Goal: Find contact information: Find contact information

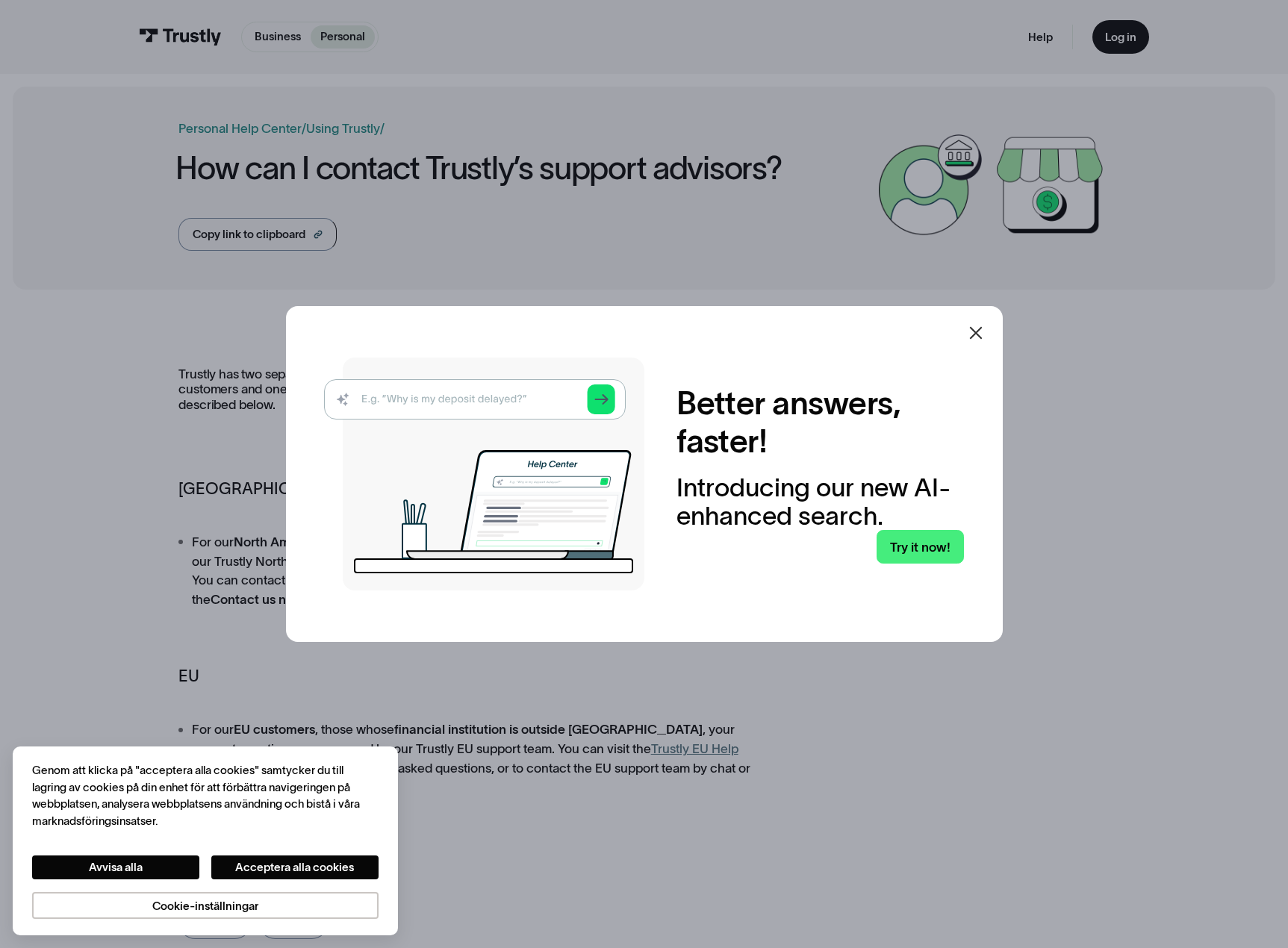
click at [970, 340] on div at bounding box center [975, 333] width 36 height 36
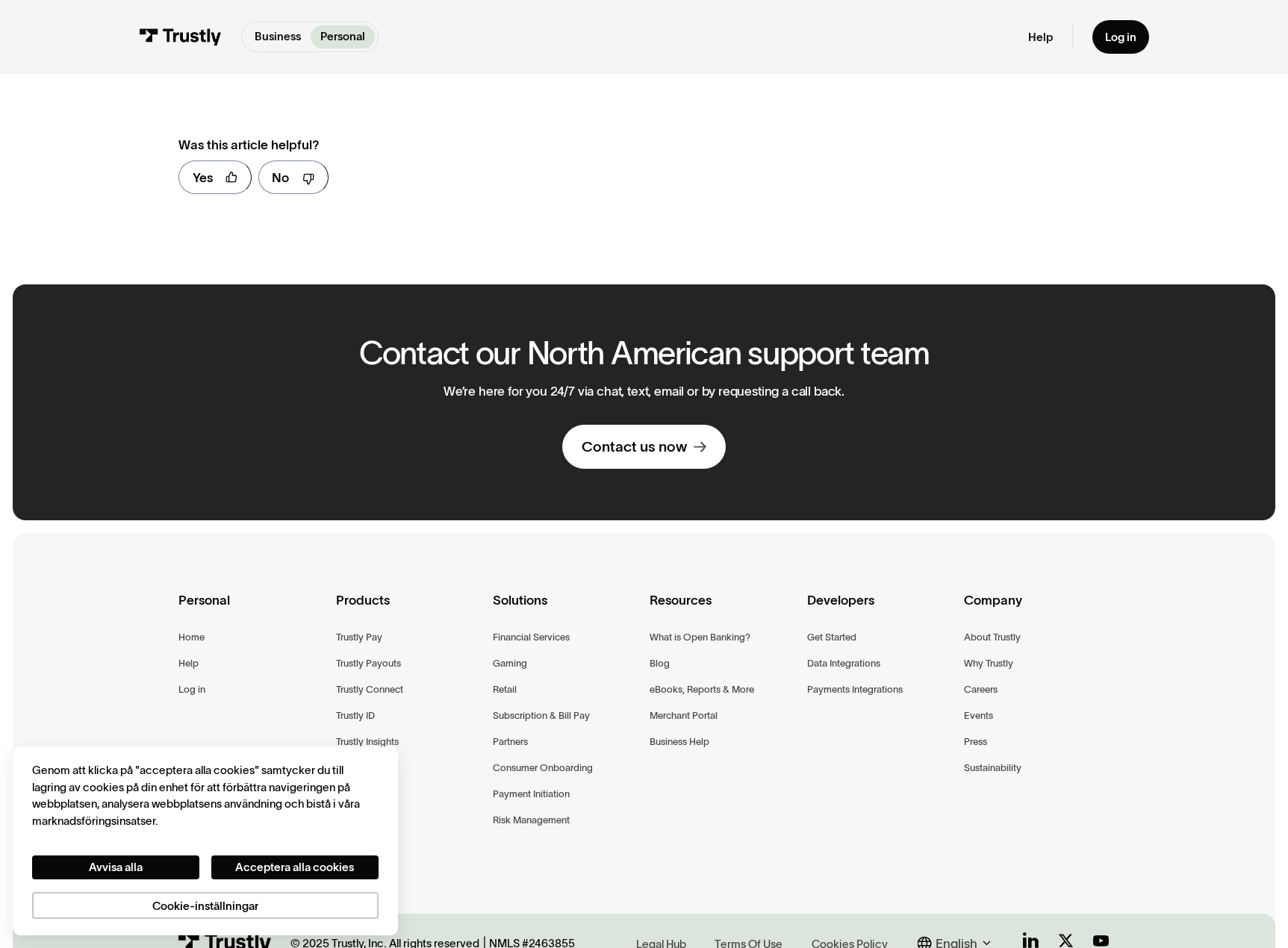
scroll to position [822, 0]
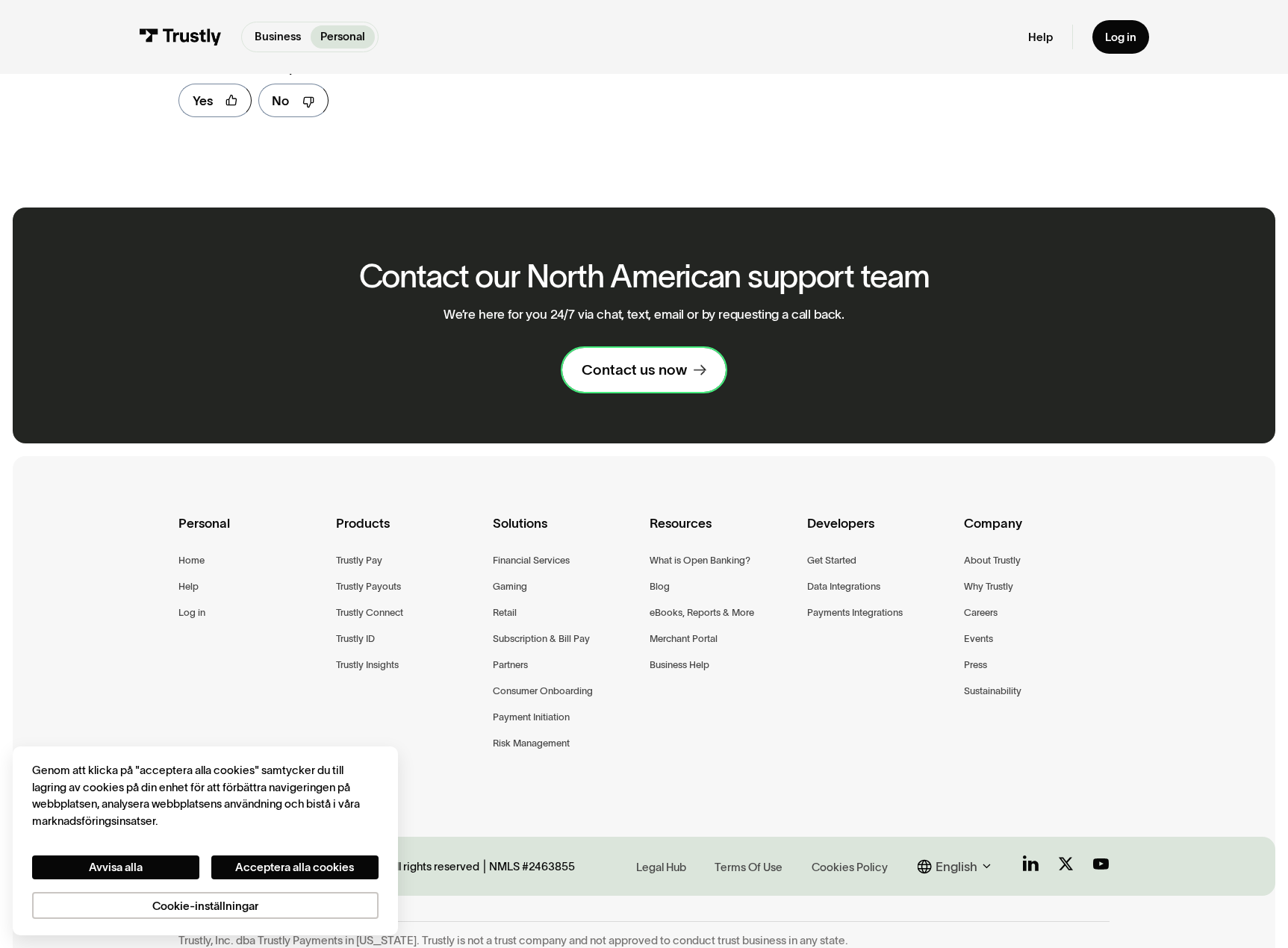
click at [652, 360] on div "Contact us now" at bounding box center [634, 369] width 105 height 18
click at [245, 861] on button "Acceptera alla cookies" at bounding box center [295, 868] width 168 height 24
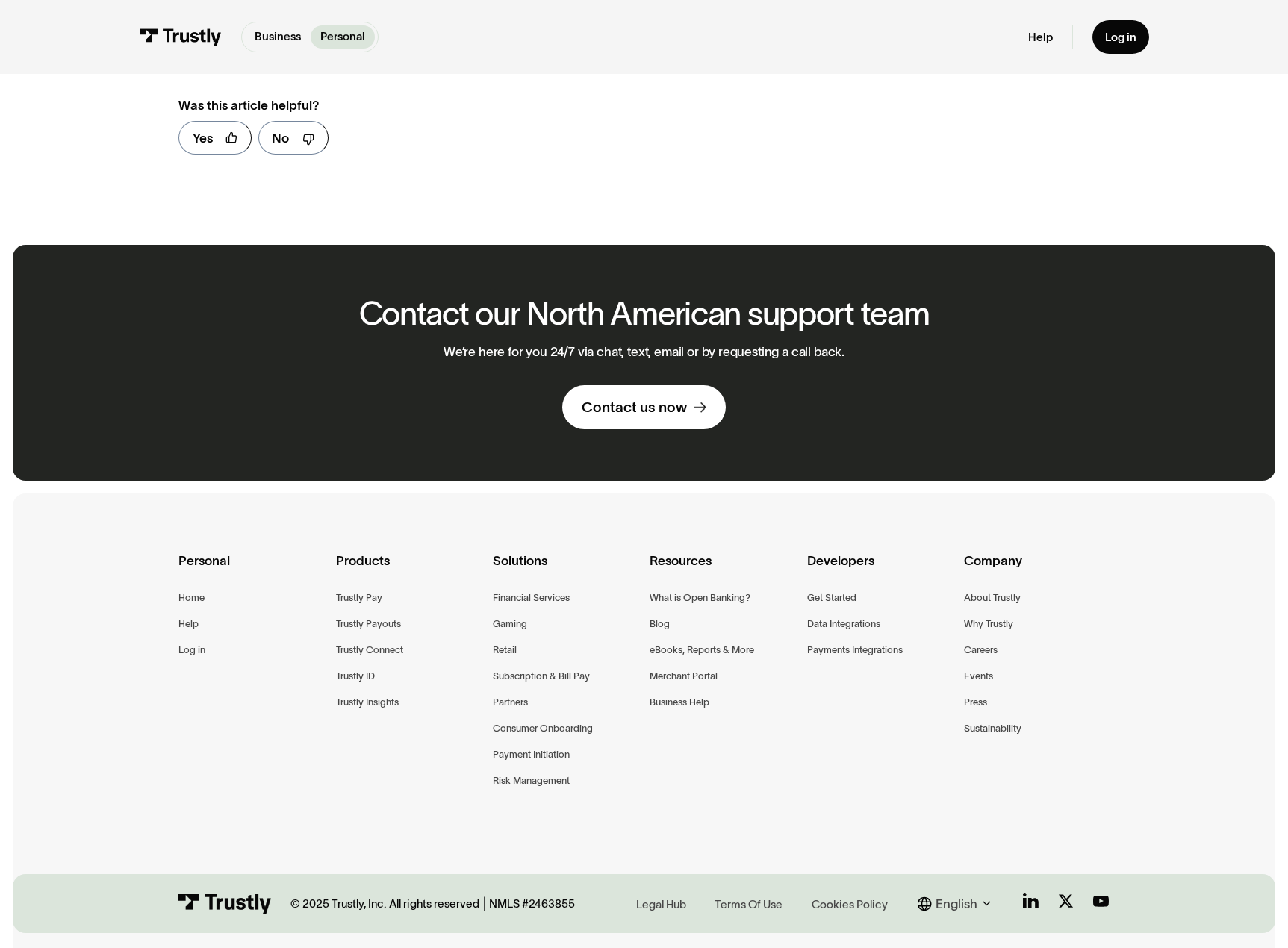
scroll to position [822, 0]
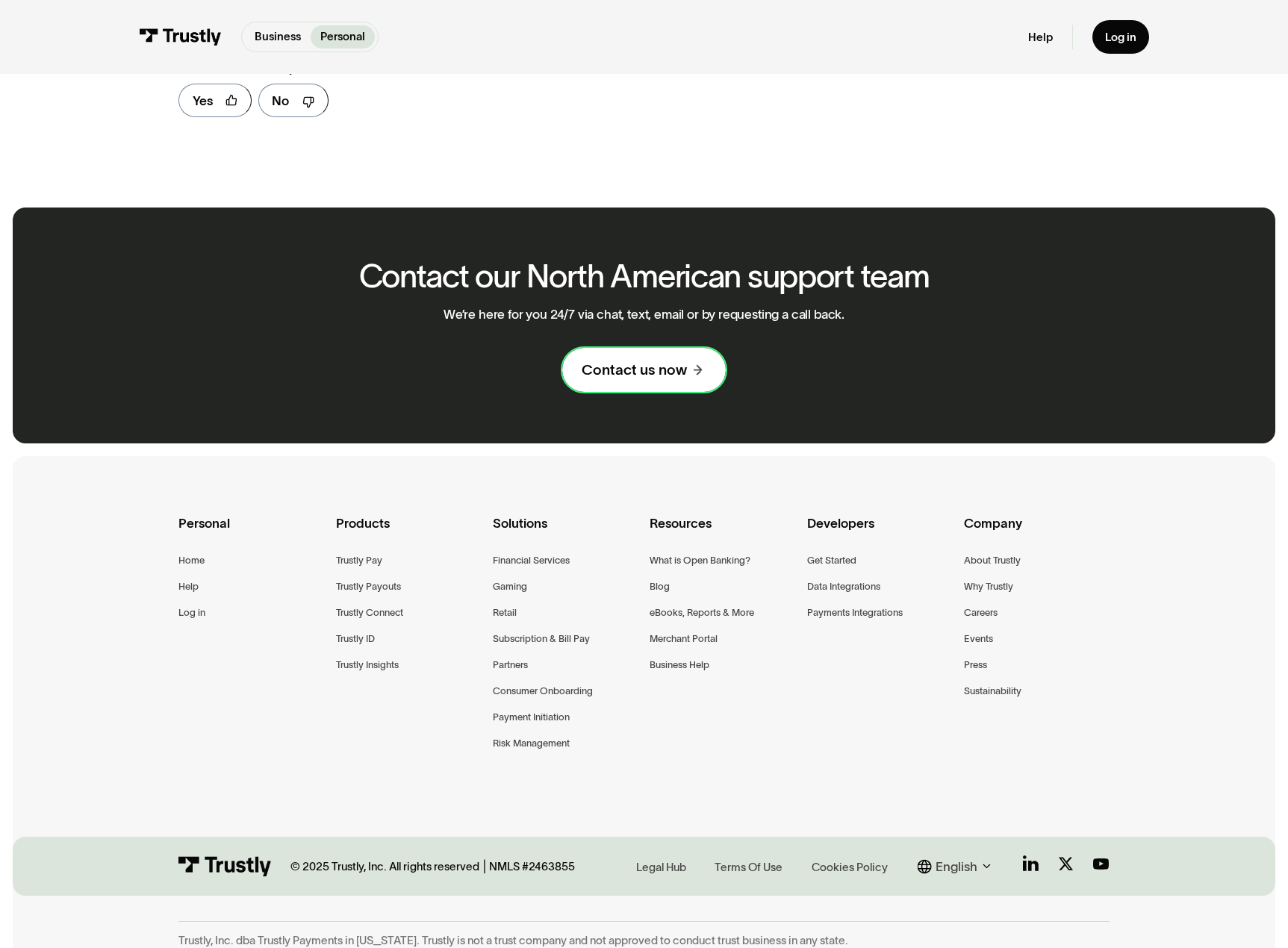
click at [691, 360] on link "Contact us now" at bounding box center [643, 370] width 163 height 45
